Goal: Book appointment/travel/reservation

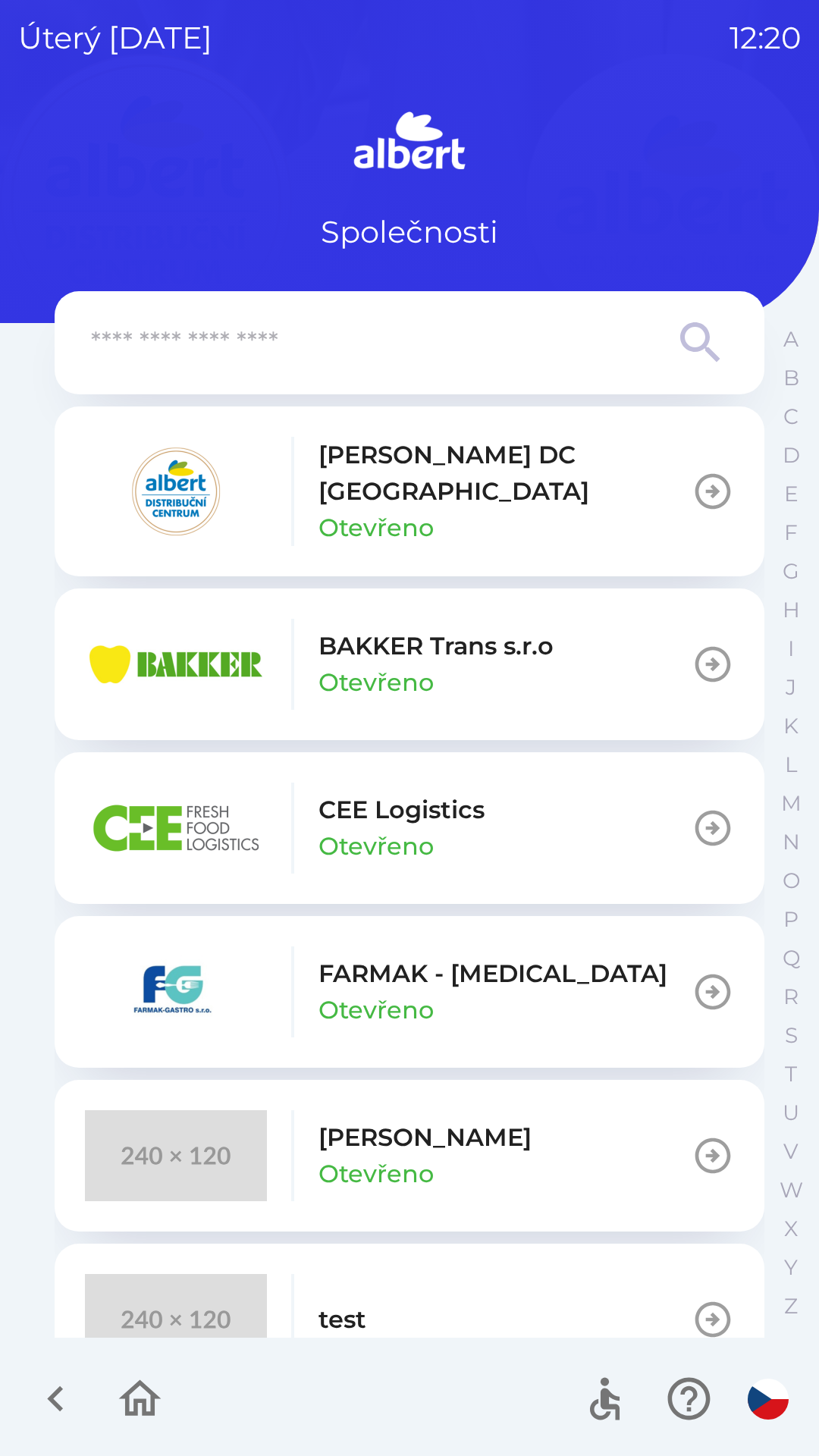
click at [408, 828] on p "Otevřeno" at bounding box center [376, 845] width 115 height 37
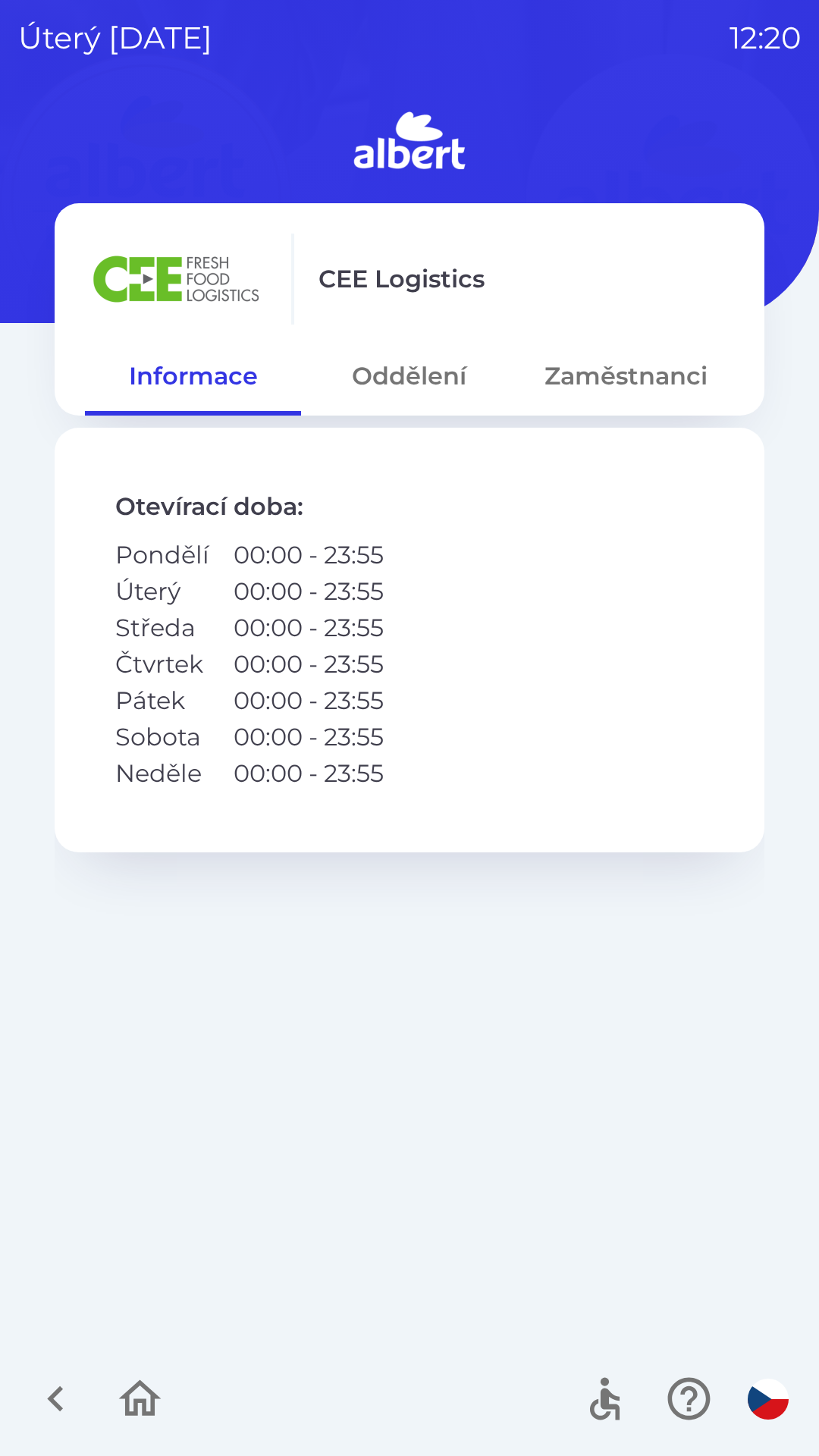
click at [618, 376] on button "Zaměstnanci" at bounding box center [626, 376] width 216 height 54
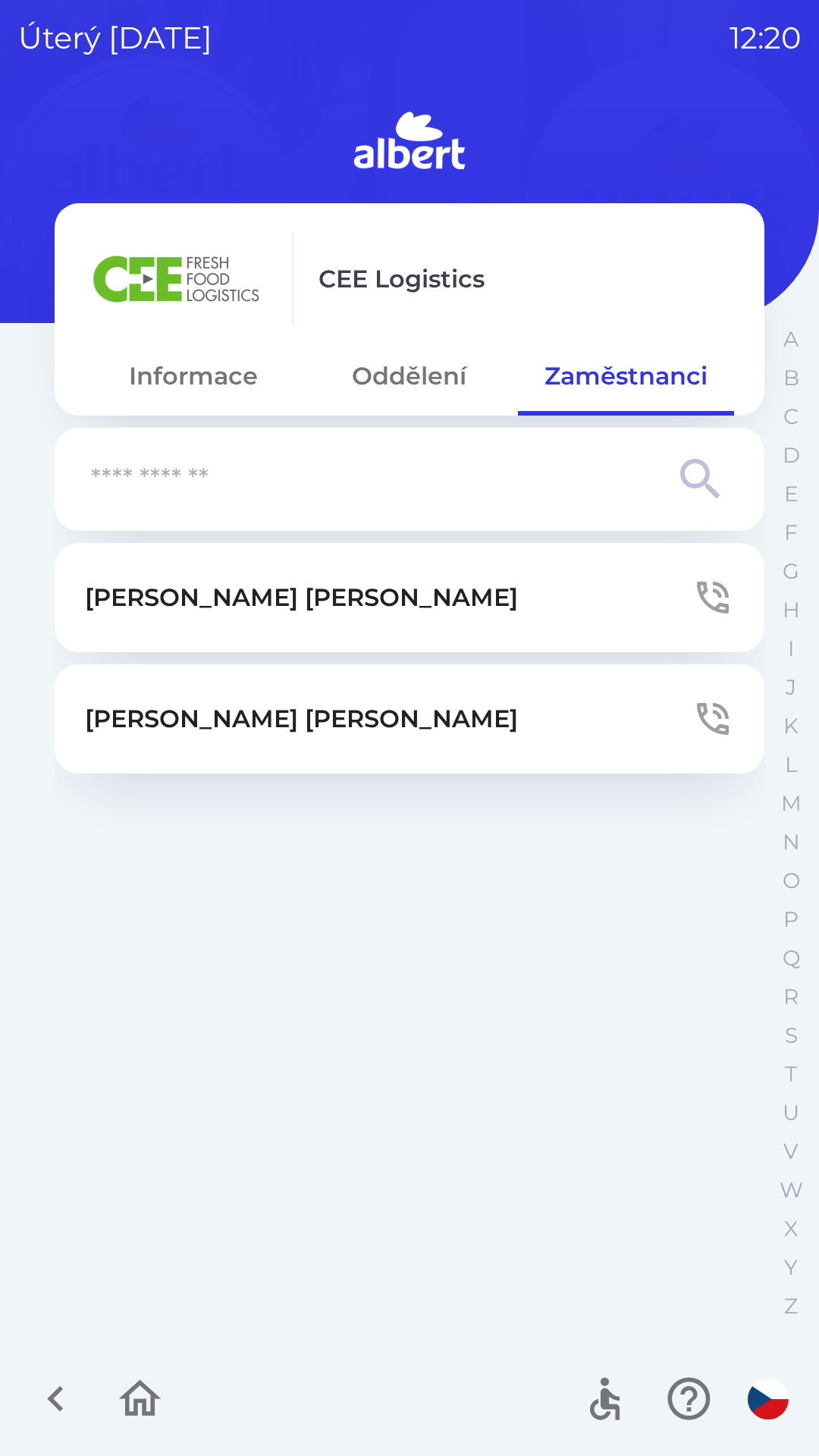
click at [370, 721] on button "[PERSON_NAME]" at bounding box center [409, 719] width 709 height 109
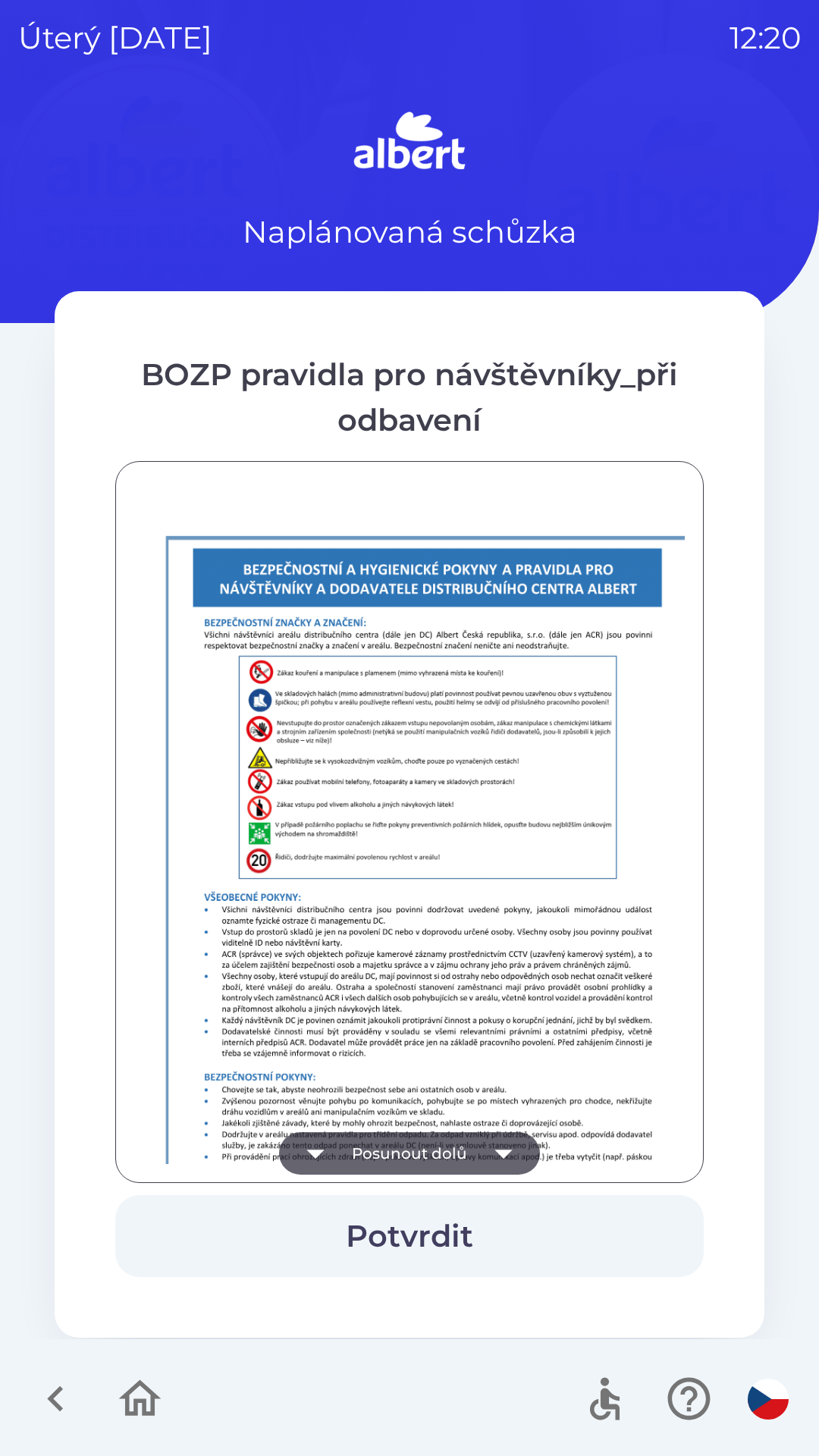
click at [463, 1153] on button "Posunout dolů" at bounding box center [409, 1153] width 261 height 43
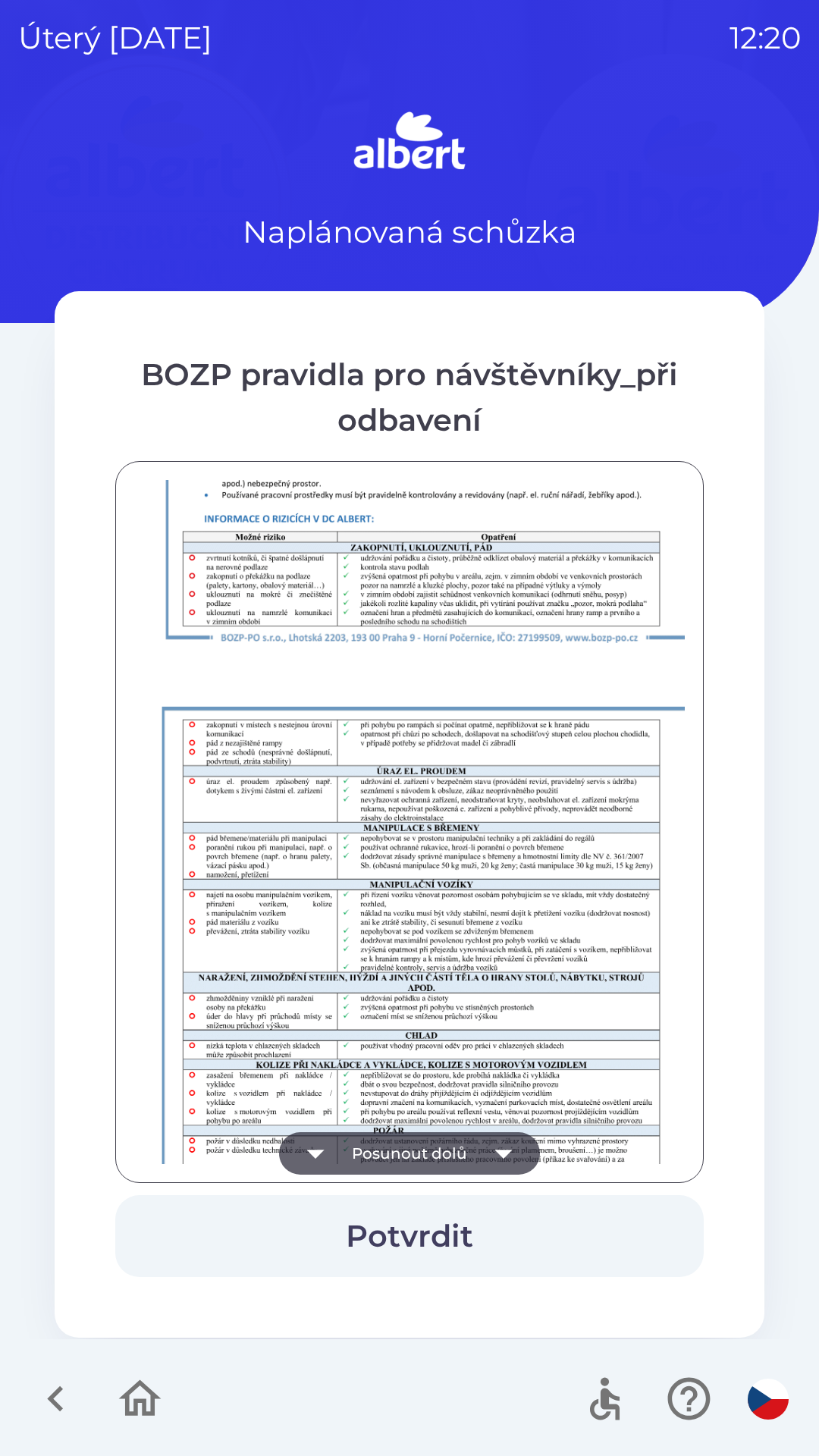
click at [459, 1154] on button "Posunout dolů" at bounding box center [409, 1153] width 261 height 43
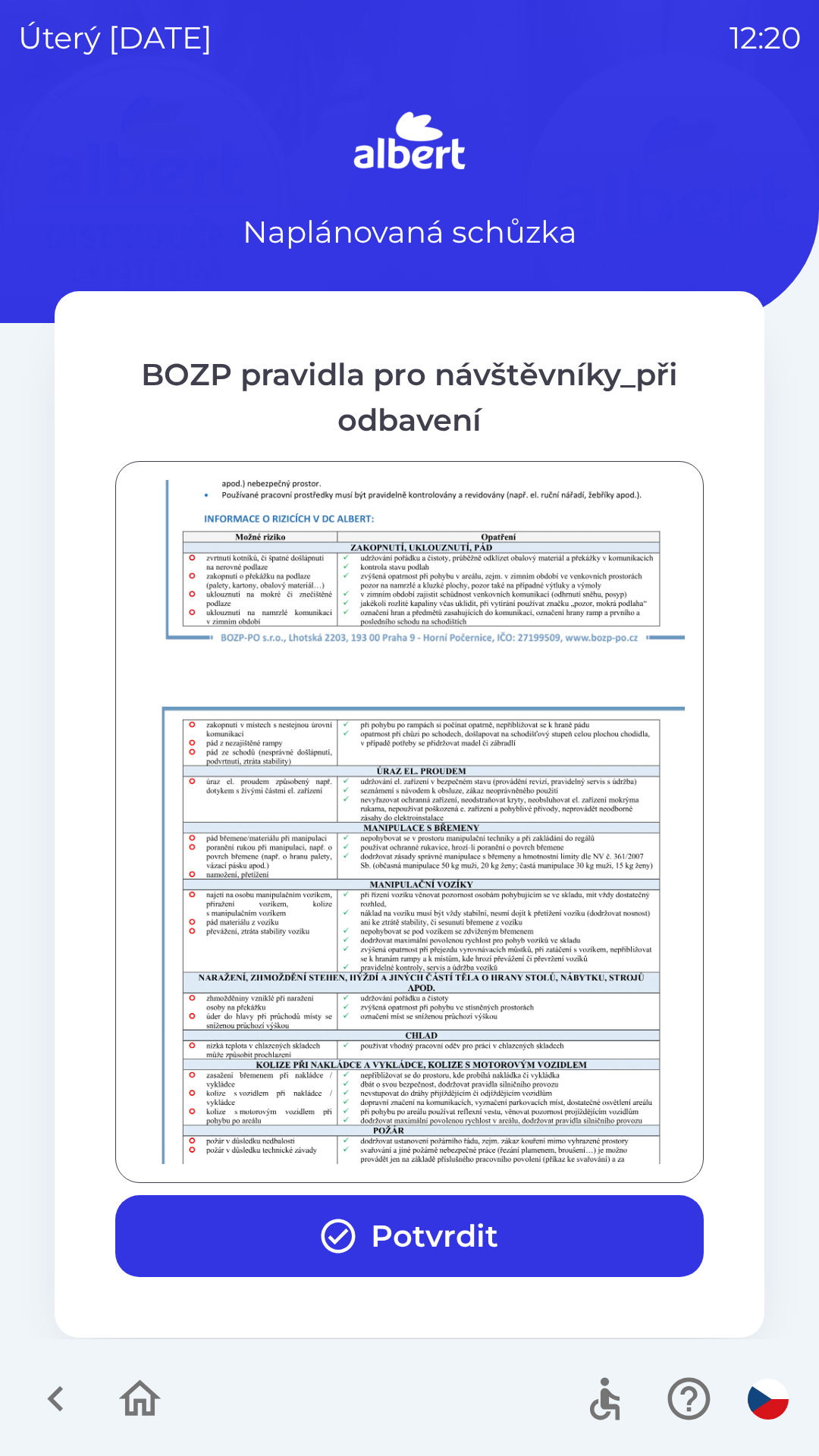
scroll to position [1065, 0]
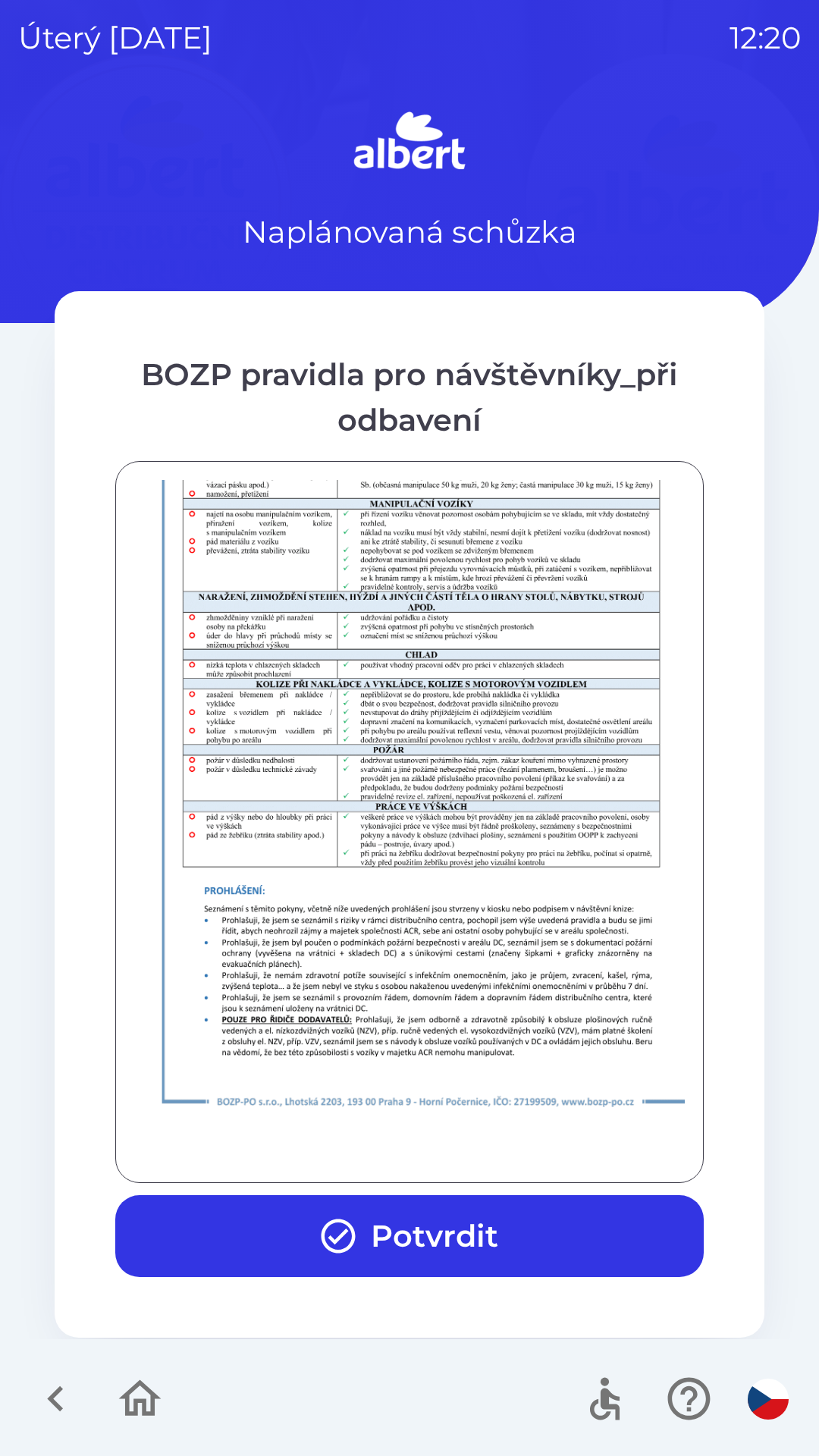
click at [430, 1234] on button "Potvrdit" at bounding box center [409, 1235] width 588 height 82
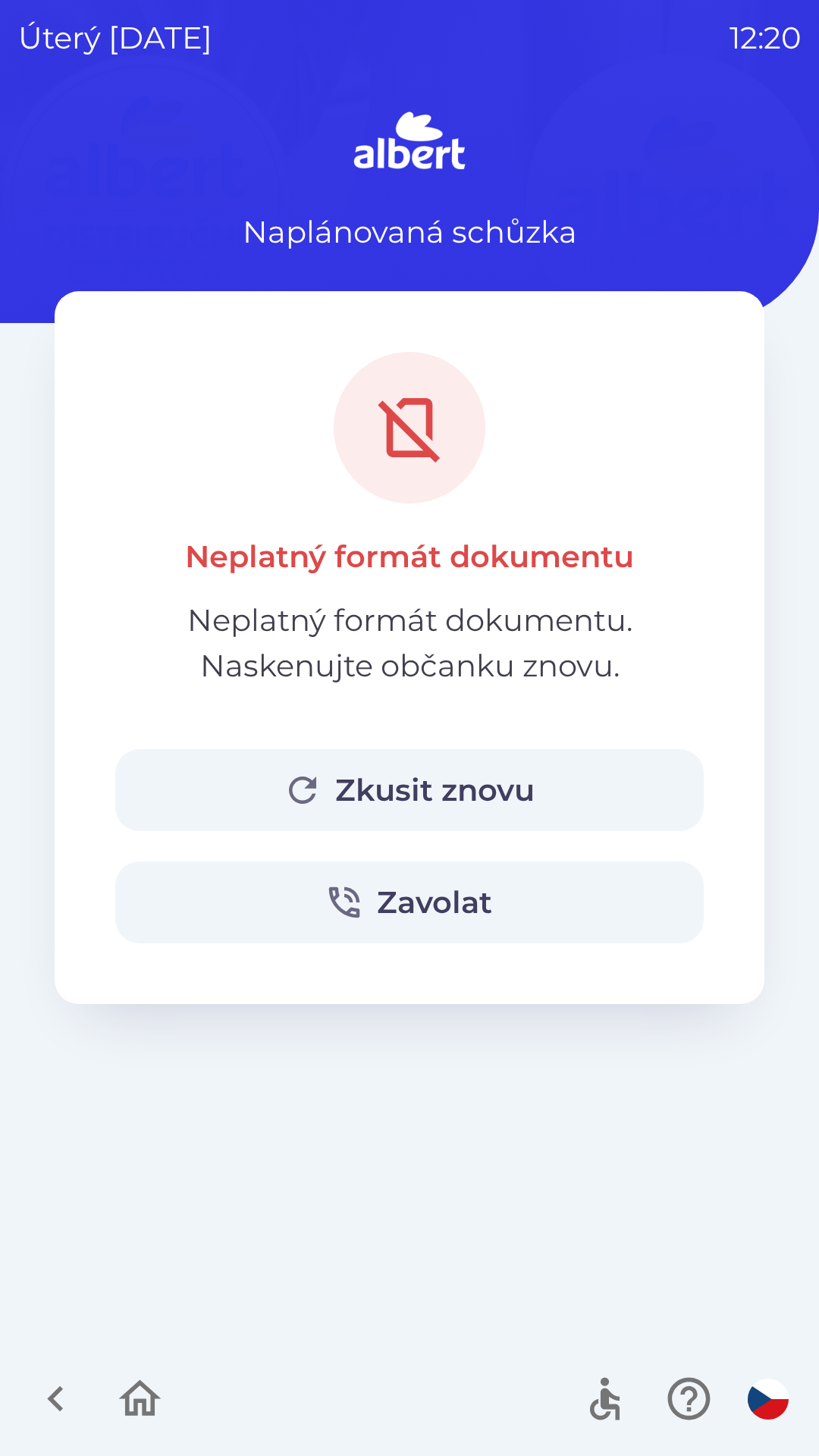
click at [471, 783] on button "Zkusit znovu" at bounding box center [409, 789] width 588 height 82
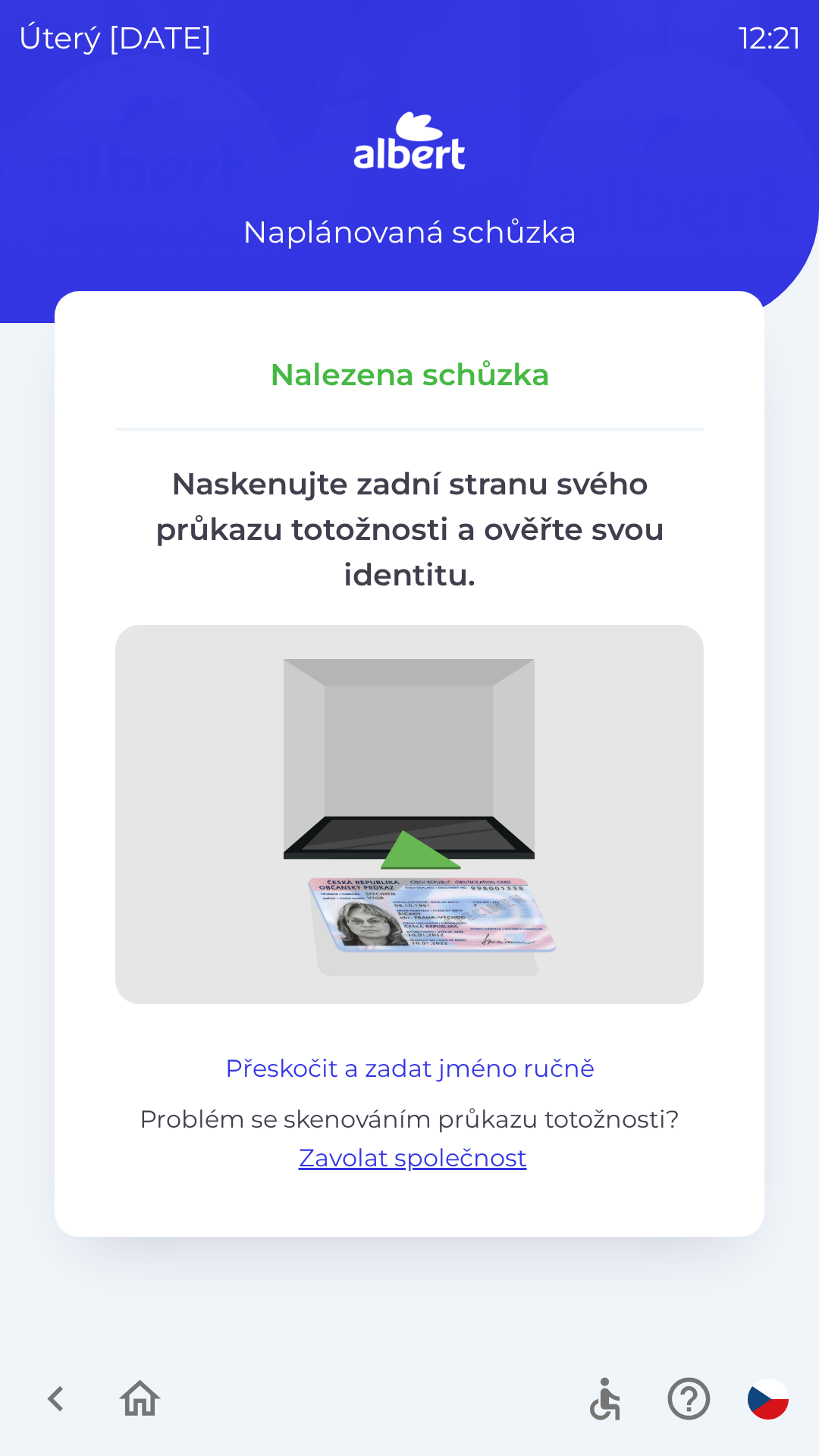
click at [380, 1071] on button "Přeskočit a zadat jméno ručně" at bounding box center [410, 1068] width 381 height 37
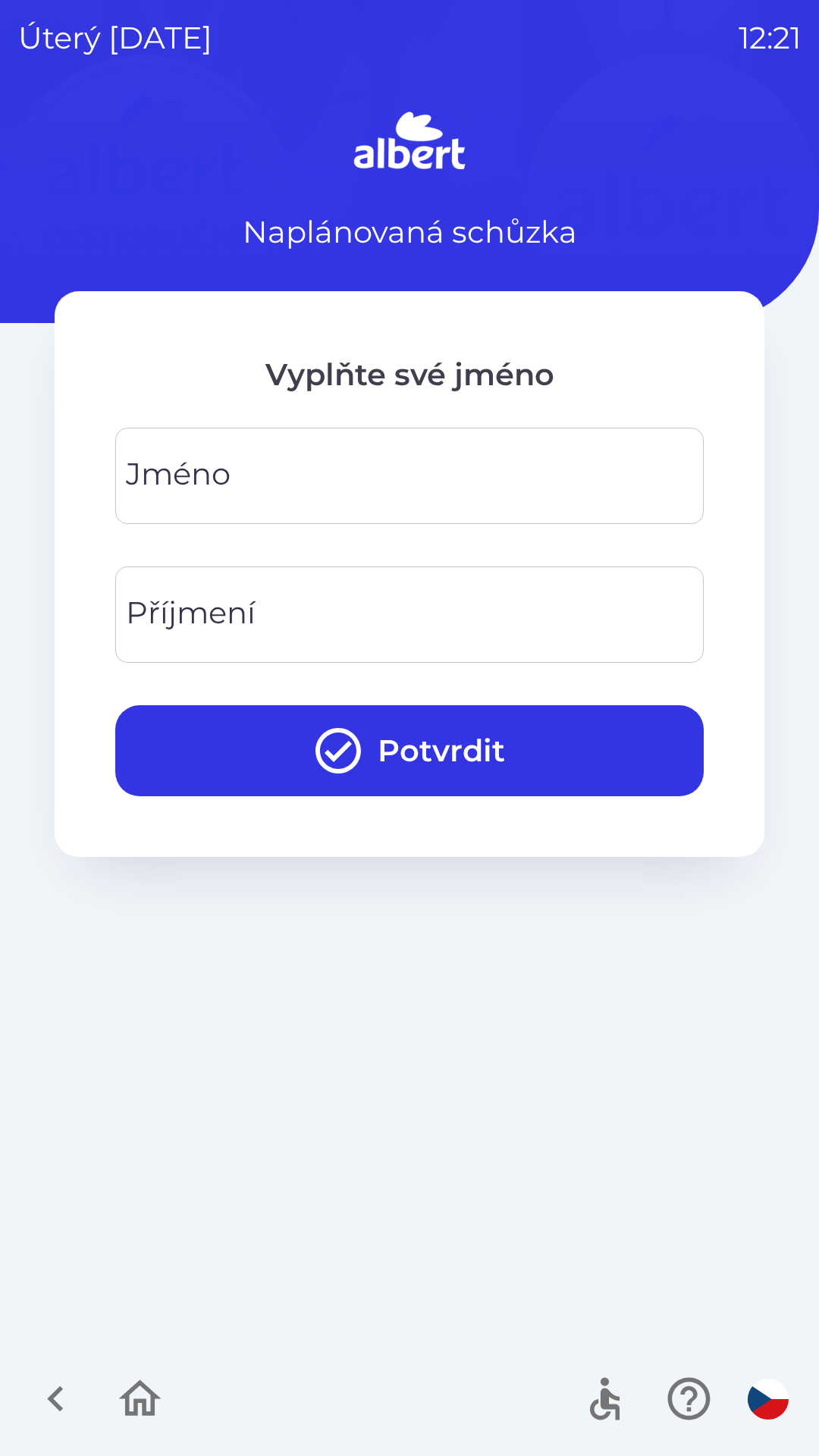
click at [290, 458] on input "Jméno" at bounding box center [410, 475] width 552 height 60
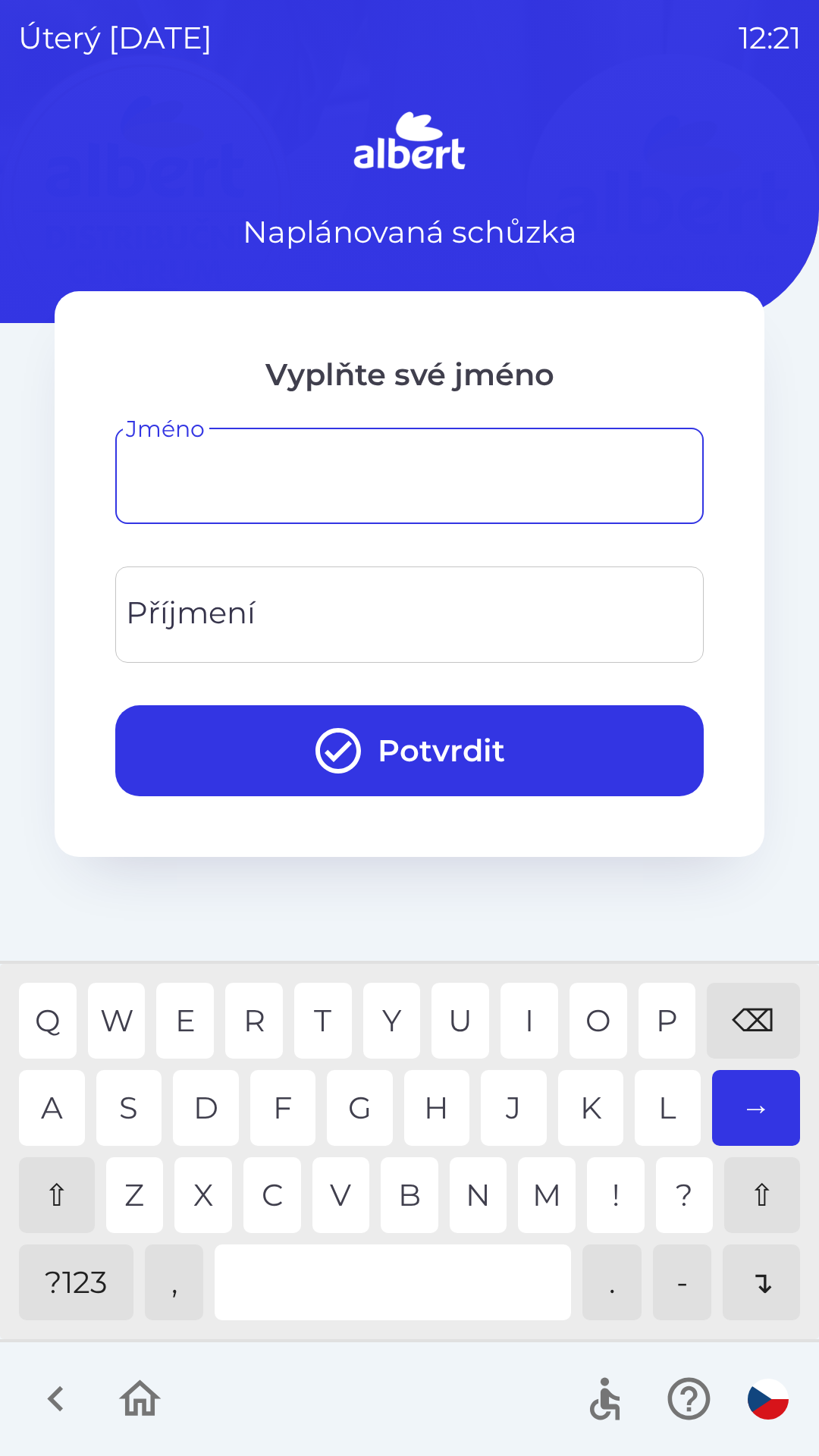
click at [56, 1205] on div "⇧" at bounding box center [56, 1194] width 75 height 75
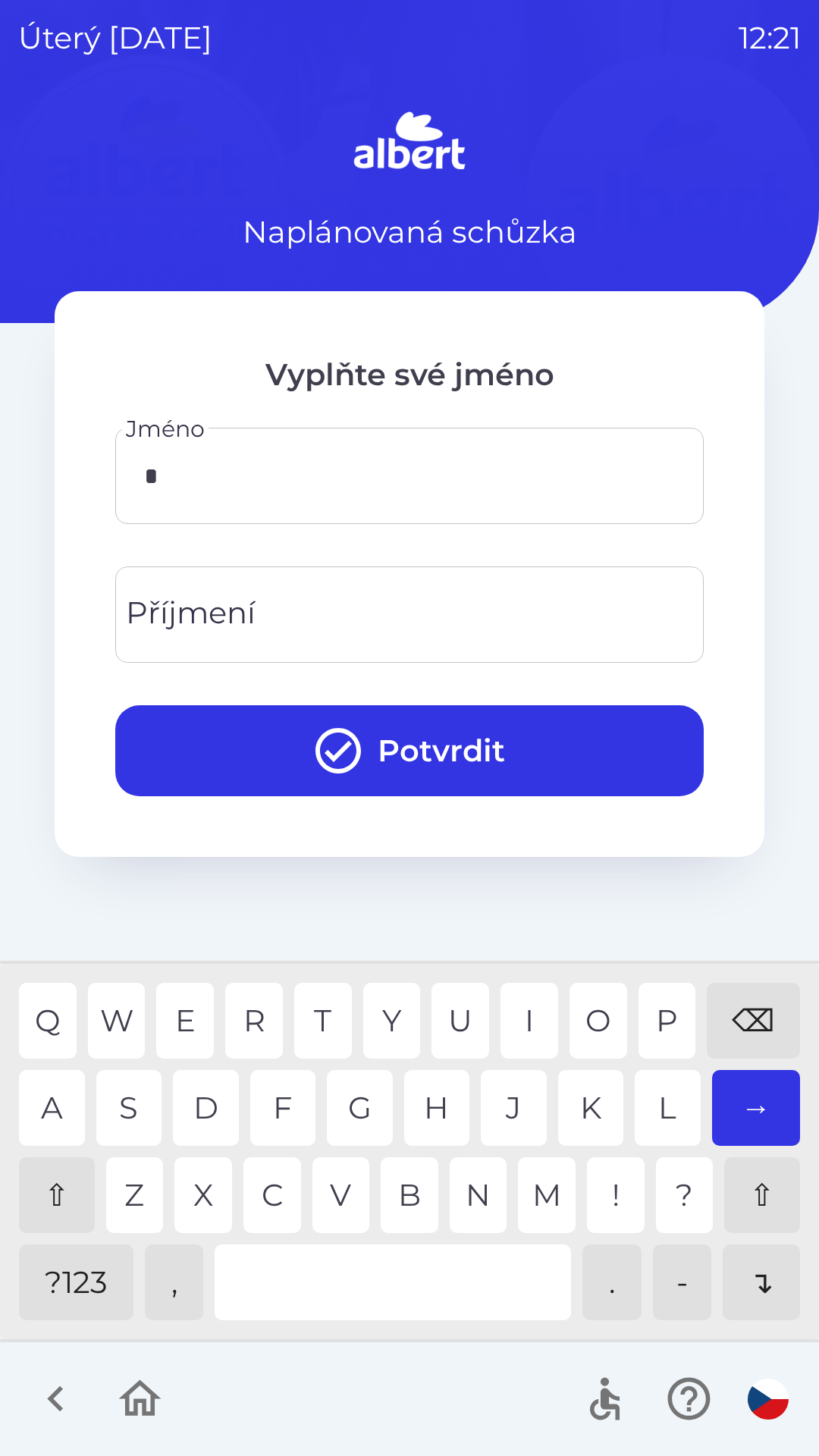
click at [503, 1113] on div "J" at bounding box center [513, 1107] width 66 height 75
type input "***"
click at [457, 1193] on div "N" at bounding box center [478, 1194] width 58 height 75
click at [183, 607] on div "Příjmení Příjmení" at bounding box center [409, 614] width 588 height 96
click at [471, 1202] on div "N" at bounding box center [478, 1194] width 58 height 75
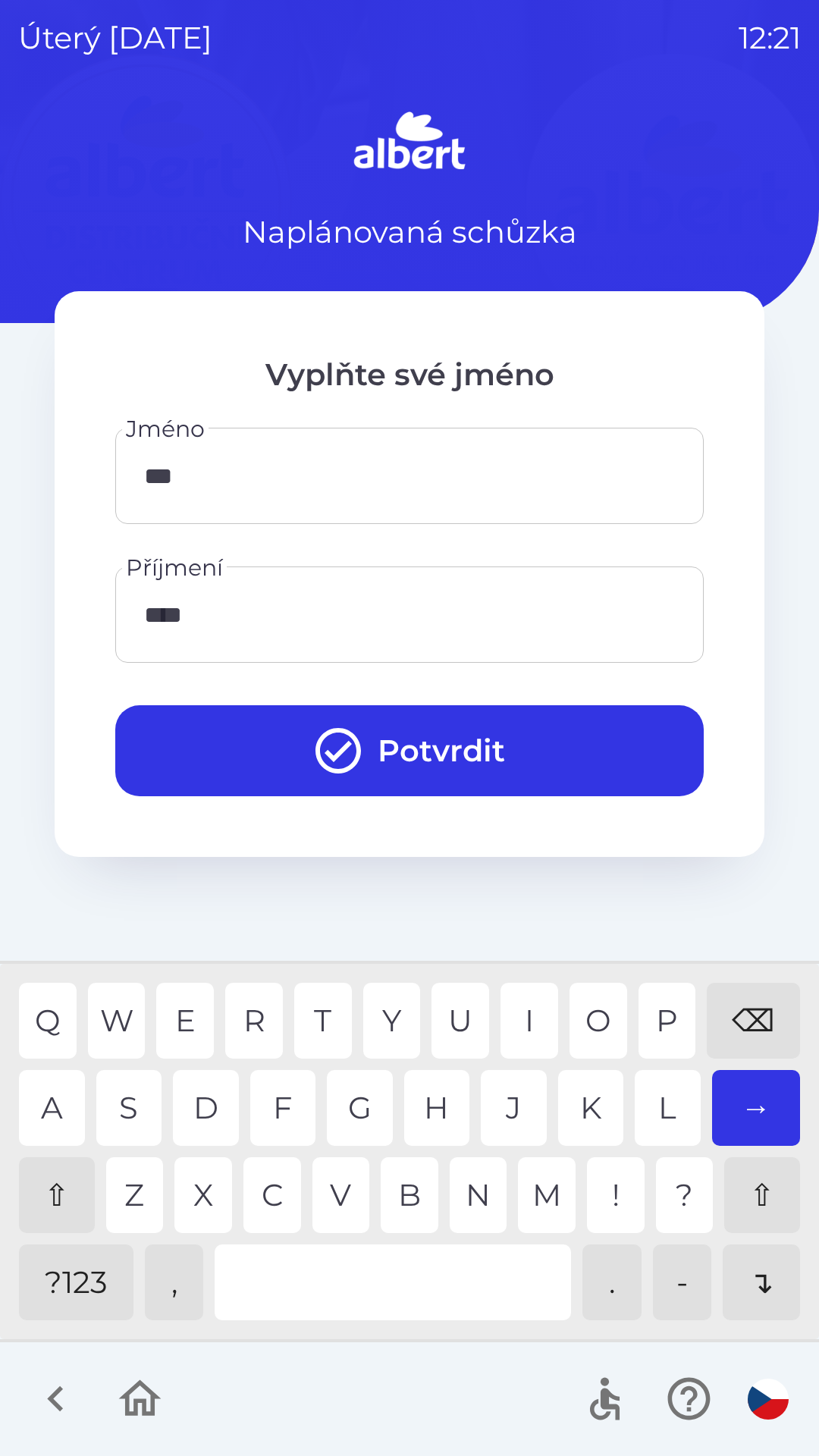
type input "*****"
click at [428, 754] on button "Potvrdit" at bounding box center [409, 751] width 588 height 91
